Goal: Communication & Community: Participate in discussion

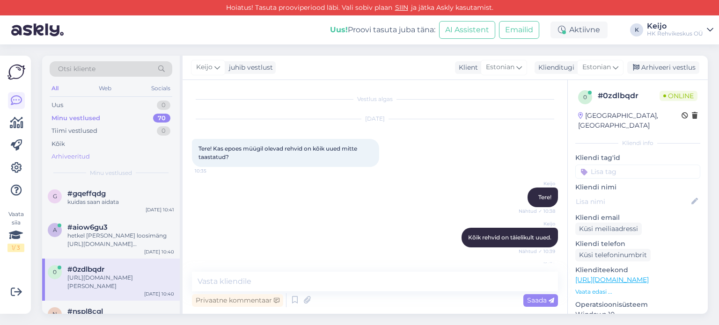
scroll to position [140, 0]
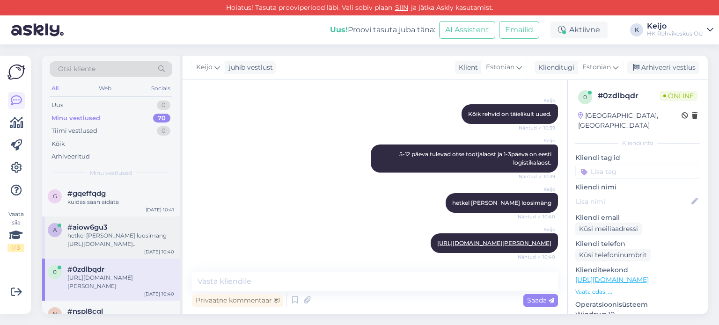
click at [117, 227] on div "#aiow6gu3" at bounding box center [120, 227] width 107 height 8
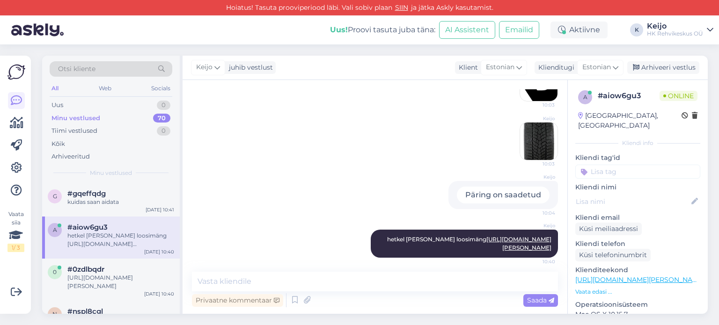
scroll to position [391, 0]
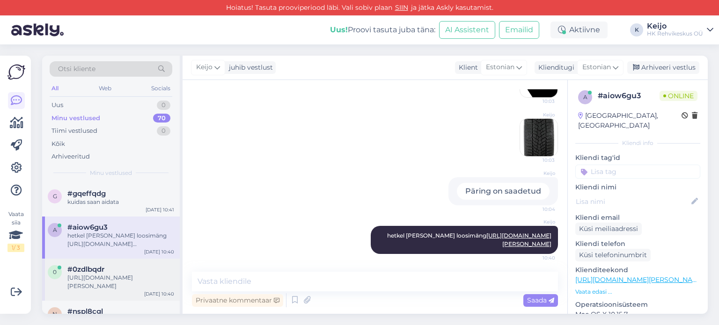
click at [135, 271] on div "#0zdlbqdr" at bounding box center [120, 269] width 107 height 8
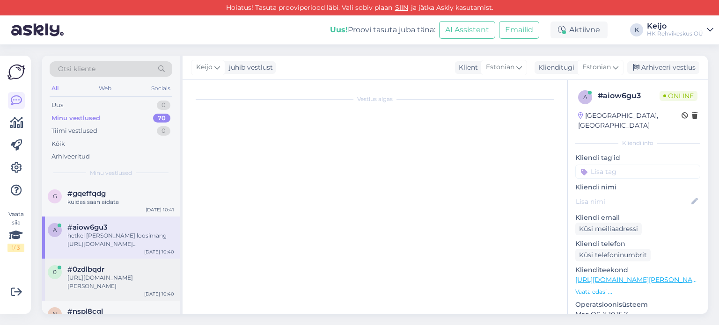
scroll to position [140, 0]
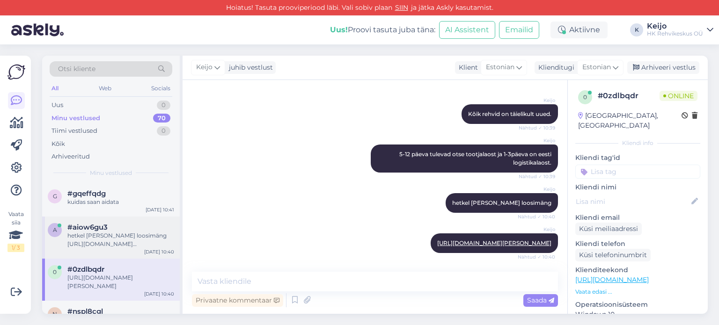
click at [128, 227] on div "#aiow6gu3" at bounding box center [120, 227] width 107 height 8
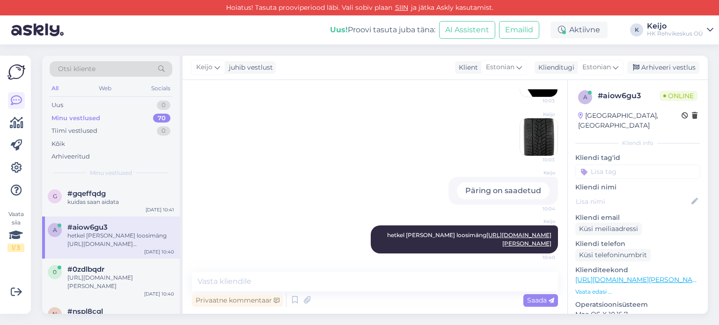
scroll to position [391, 0]
click at [124, 270] on div "#0zdlbqdr" at bounding box center [120, 269] width 107 height 8
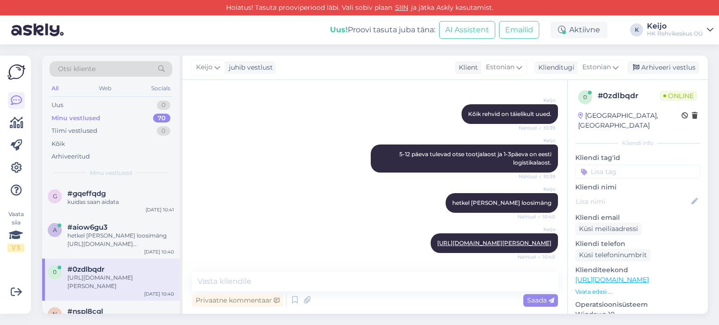
scroll to position [140, 0]
click at [110, 230] on div "#aiow6gu3" at bounding box center [120, 227] width 107 height 8
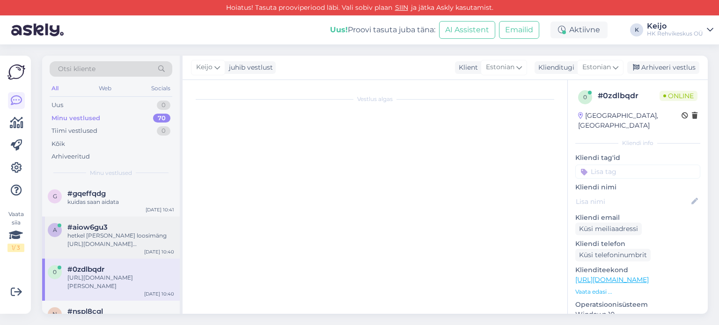
scroll to position [392, 0]
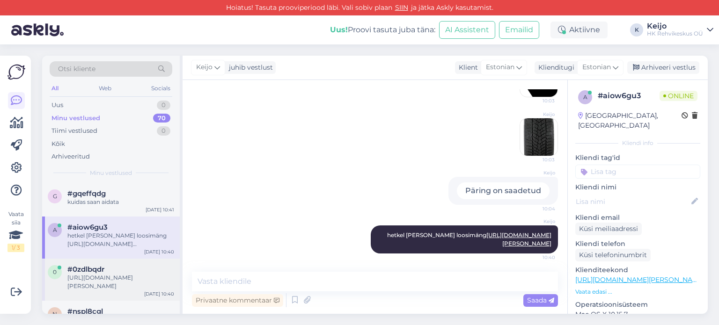
click at [109, 269] on div "#0zdlbqdr" at bounding box center [120, 269] width 107 height 8
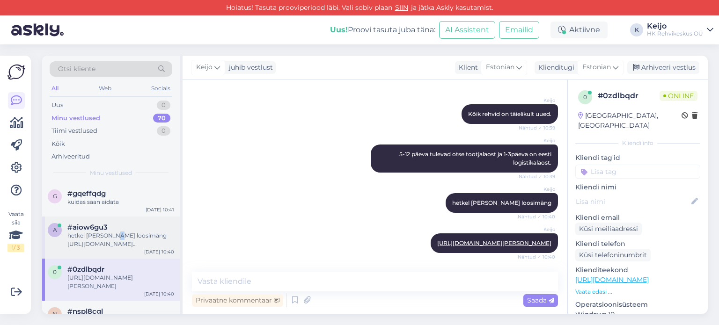
click at [110, 233] on div "hetkel [PERSON_NAME] loosimäng [URL][DOMAIN_NAME][PERSON_NAME]" at bounding box center [120, 240] width 107 height 17
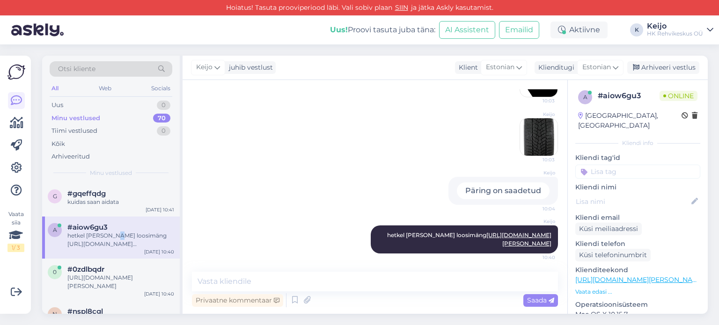
scroll to position [391, 0]
click at [124, 274] on div "#0zdlbqdr [URL][DOMAIN_NAME][PERSON_NAME]" at bounding box center [120, 277] width 107 height 25
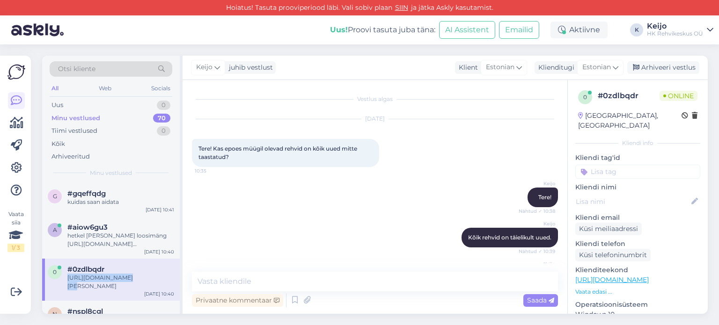
scroll to position [140, 0]
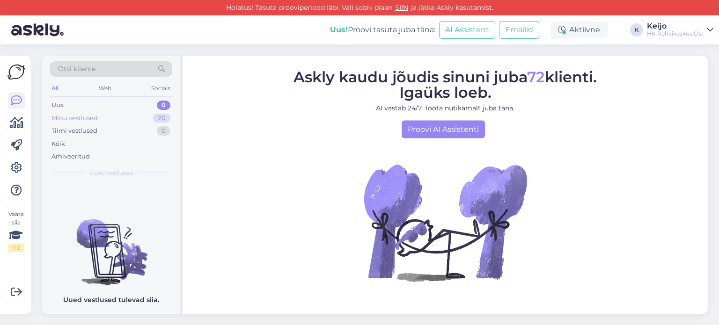
click at [134, 122] on div "Minu vestlused 70" at bounding box center [111, 118] width 123 height 13
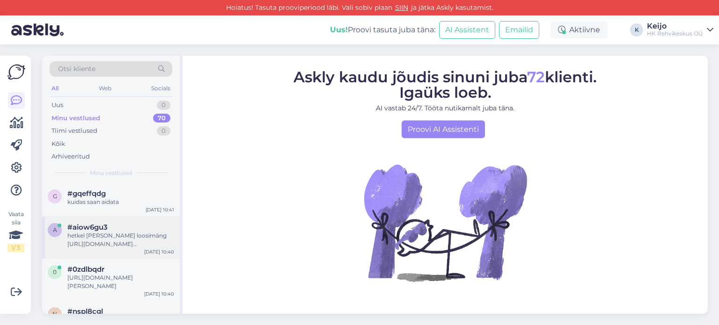
click at [137, 247] on div "hetkel [PERSON_NAME] loosimäng [URL][DOMAIN_NAME][PERSON_NAME]" at bounding box center [120, 240] width 107 height 17
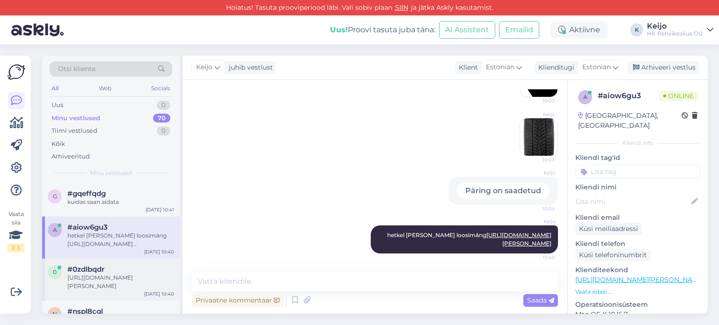
click at [138, 271] on div "#0zdlbqdr" at bounding box center [120, 269] width 107 height 8
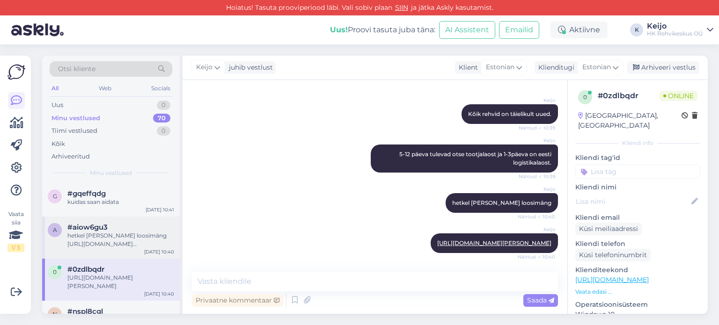
click at [157, 233] on div "hetkel [PERSON_NAME] loosimäng [URL][DOMAIN_NAME][PERSON_NAME]" at bounding box center [120, 240] width 107 height 17
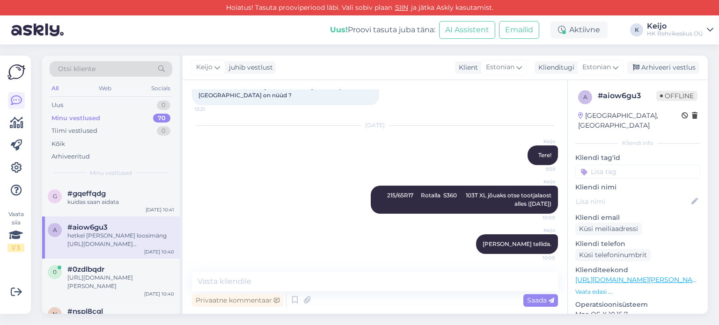
scroll to position [391, 0]
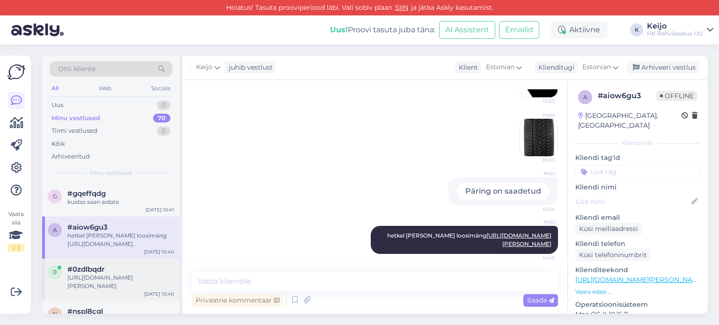
click at [110, 278] on div "[URL][DOMAIN_NAME][PERSON_NAME]" at bounding box center [120, 282] width 107 height 17
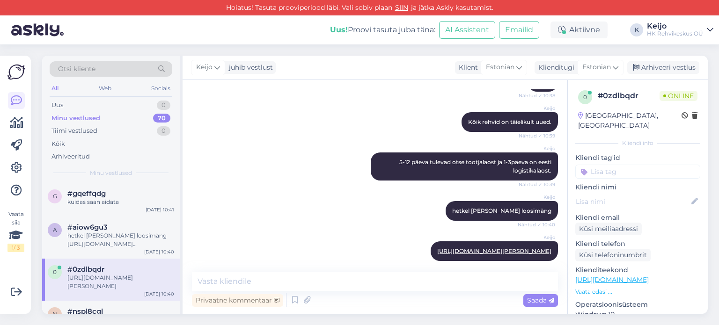
scroll to position [0, 0]
